Goal: Task Accomplishment & Management: Use online tool/utility

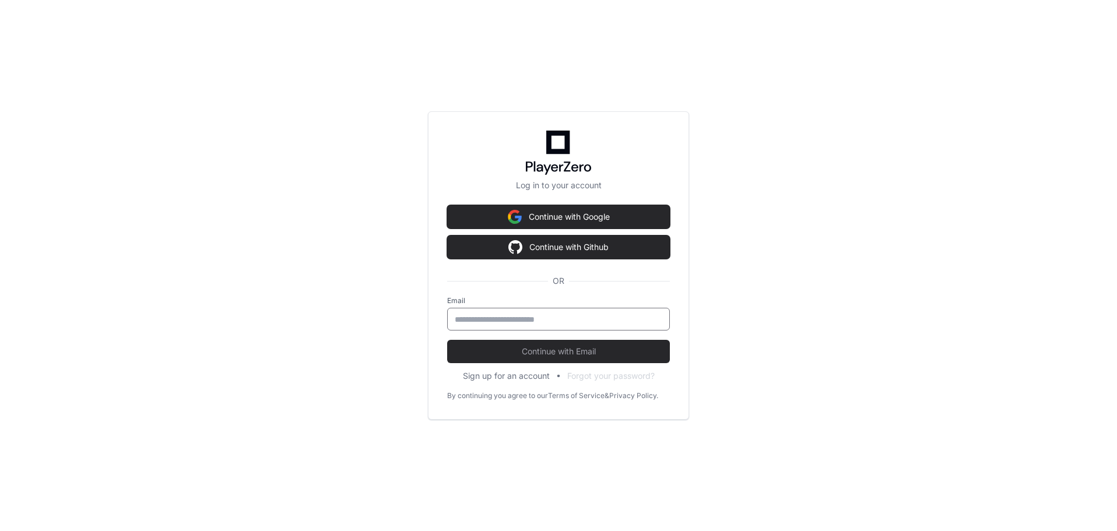
click at [494, 320] on input "email" at bounding box center [559, 320] width 208 height 12
drag, startPoint x: 1023, startPoint y: 142, endPoint x: 1004, endPoint y: 6, distance: 137.7
click at [1022, 141] on div "Log in to your account Continue with Google Continue with Github OR Email Conti…" at bounding box center [558, 265] width 1117 height 531
click at [524, 317] on input "email" at bounding box center [559, 320] width 208 height 12
type input "**********"
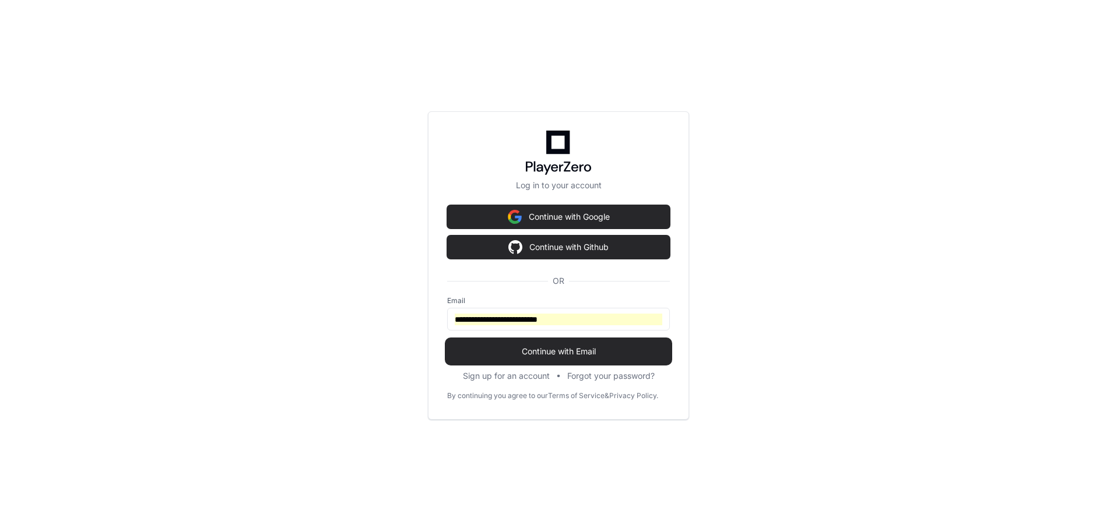
click at [560, 355] on span "Continue with Email" at bounding box center [558, 352] width 223 height 12
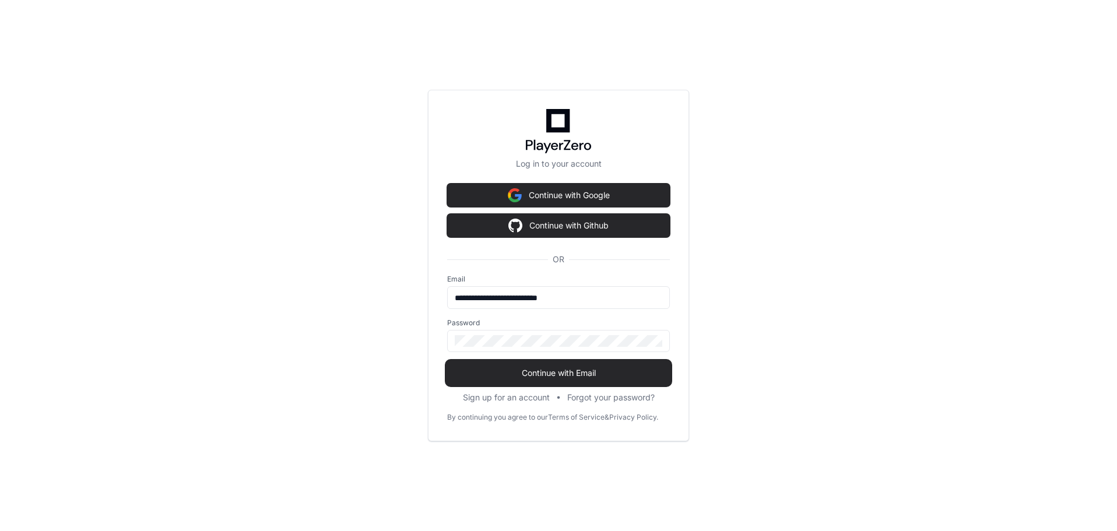
click at [573, 371] on span "Continue with Email" at bounding box center [558, 373] width 223 height 12
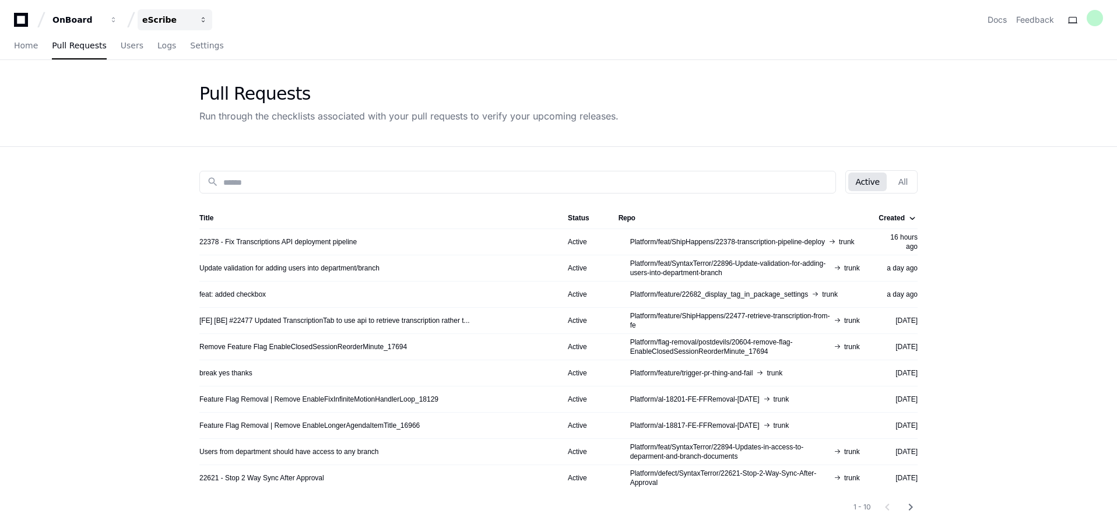
click at [103, 18] on div "eScribe" at bounding box center [77, 20] width 50 height 12
click at [181, 107] on span "Govenda" at bounding box center [181, 108] width 40 height 14
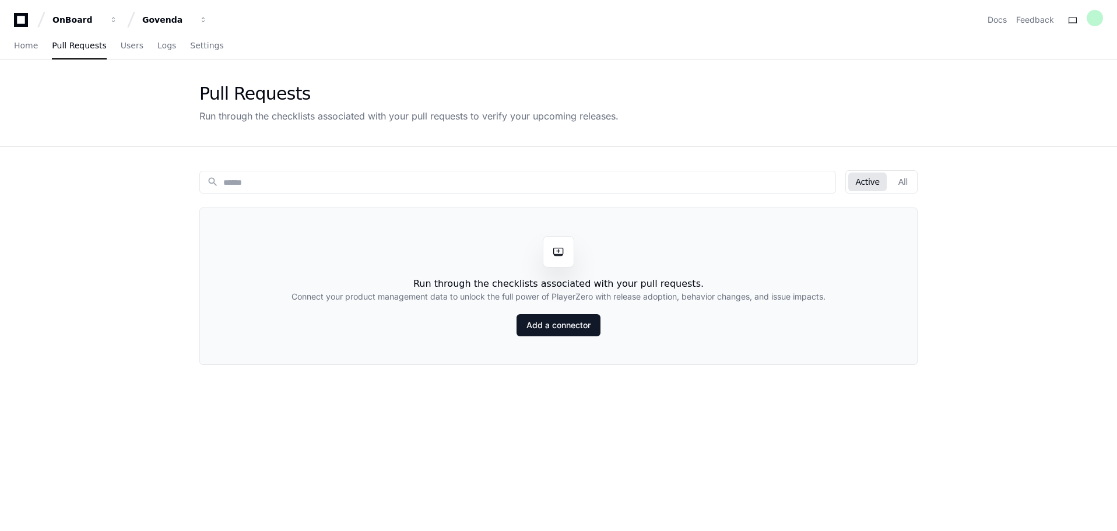
drag, startPoint x: 1069, startPoint y: 0, endPoint x: 792, endPoint y: 101, distance: 294.2
click at [792, 101] on div "Pull Requests Run through the checklists associated with your pull requests to …" at bounding box center [558, 103] width 718 height 40
click at [535, 17] on div "OnBoard Govenda Docs Feedback" at bounding box center [558, 19] width 1089 height 21
